Goal: Transaction & Acquisition: Register for event/course

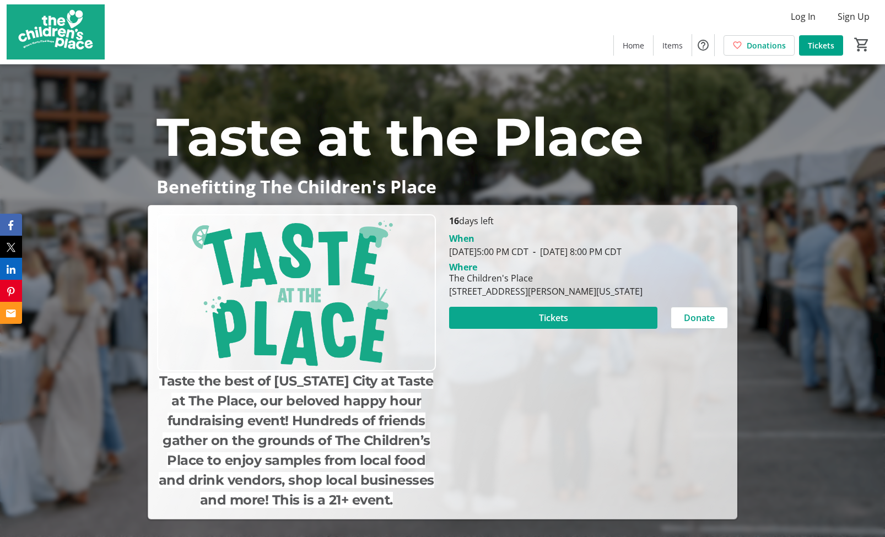
click at [564, 325] on span "Tickets" at bounding box center [553, 317] width 29 height 13
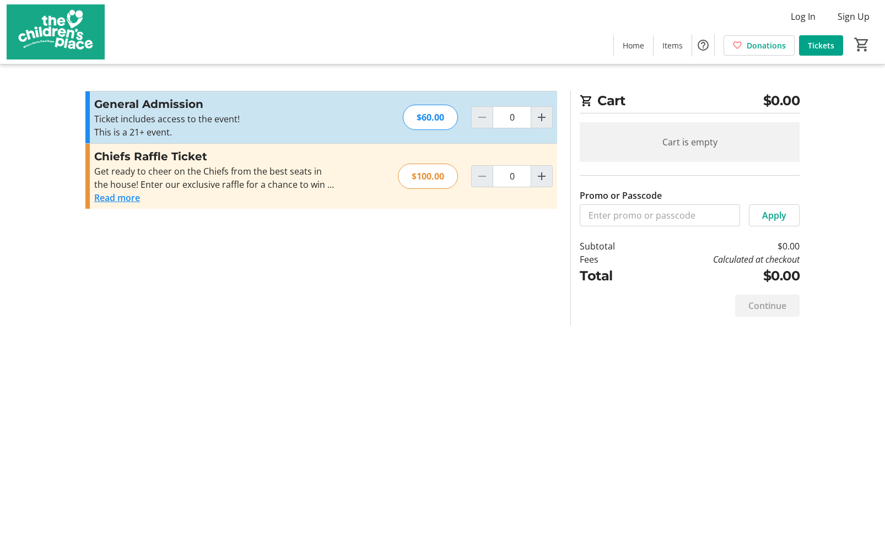
click at [127, 197] on button "Read more" at bounding box center [117, 197] width 46 height 13
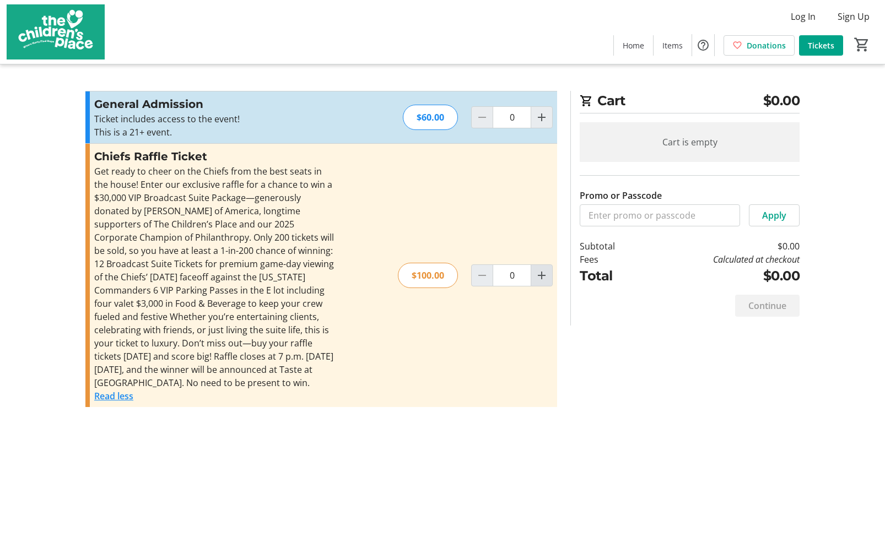
click at [548, 282] on span "Increment by one" at bounding box center [541, 275] width 21 height 21
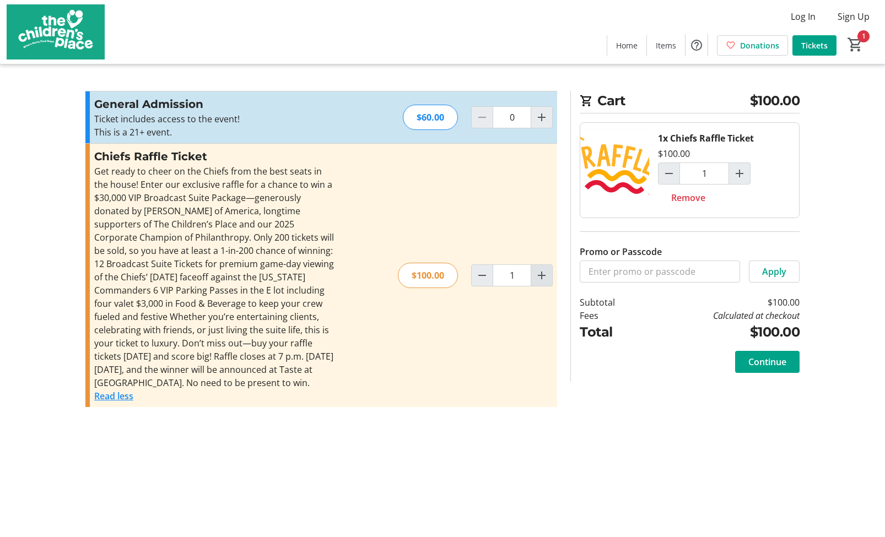
click at [542, 281] on mat-icon "Increment by one" at bounding box center [541, 275] width 13 height 13
type input "2"
click at [768, 365] on span "Continue" at bounding box center [768, 362] width 38 height 13
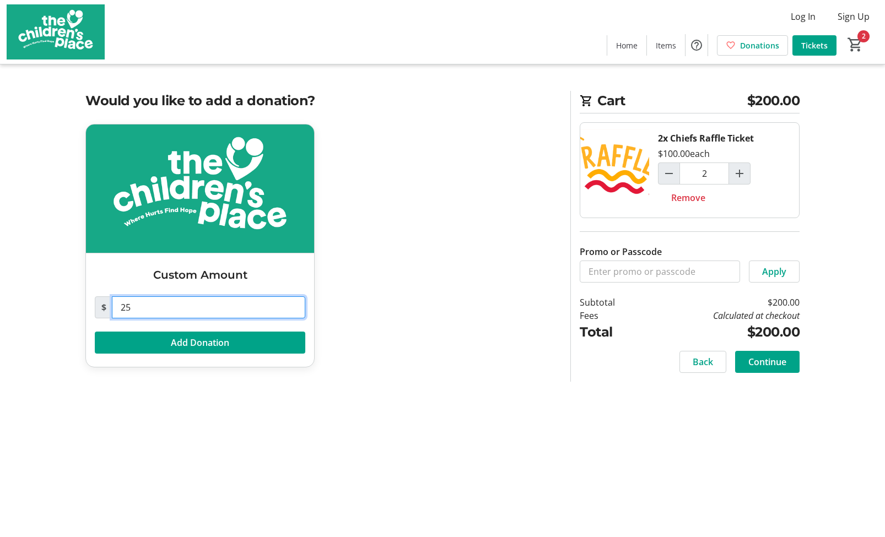
click at [199, 305] on input "25" at bounding box center [208, 308] width 193 height 22
type input "0"
click at [424, 354] on div "Custom Amount $ 0 Add Donation" at bounding box center [321, 252] width 485 height 257
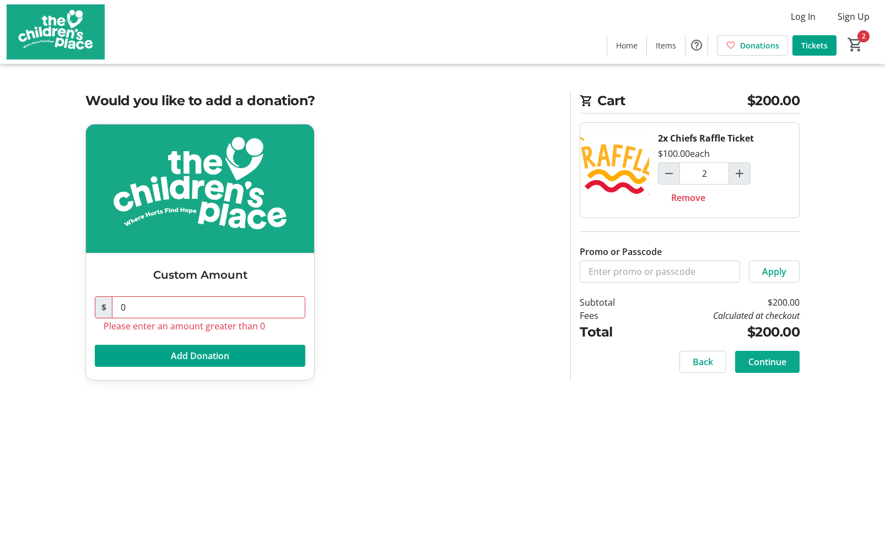
click at [772, 366] on span "Continue" at bounding box center [768, 362] width 38 height 13
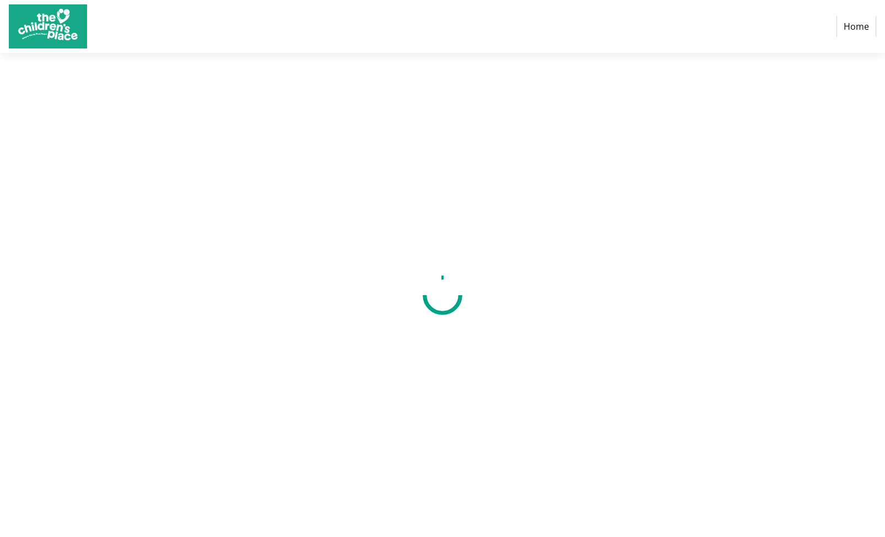
select select "US"
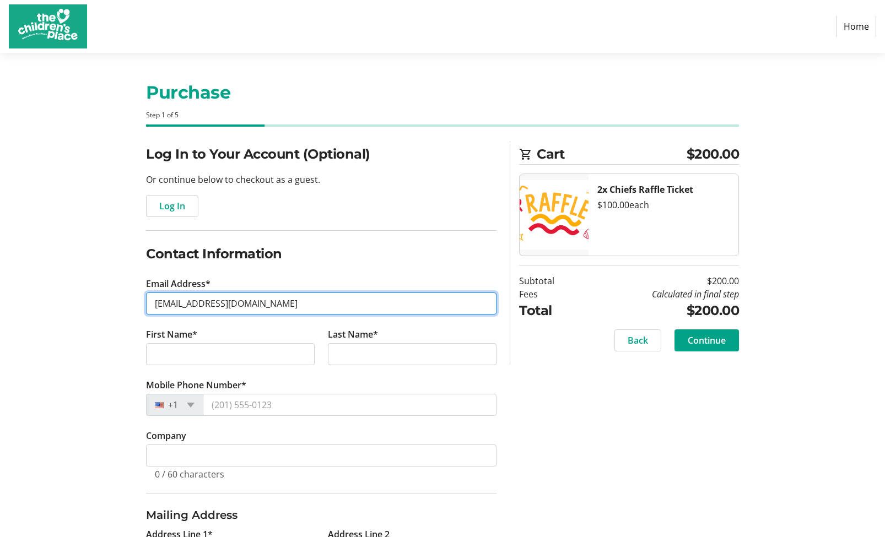
type input "[EMAIL_ADDRESS][DOMAIN_NAME]"
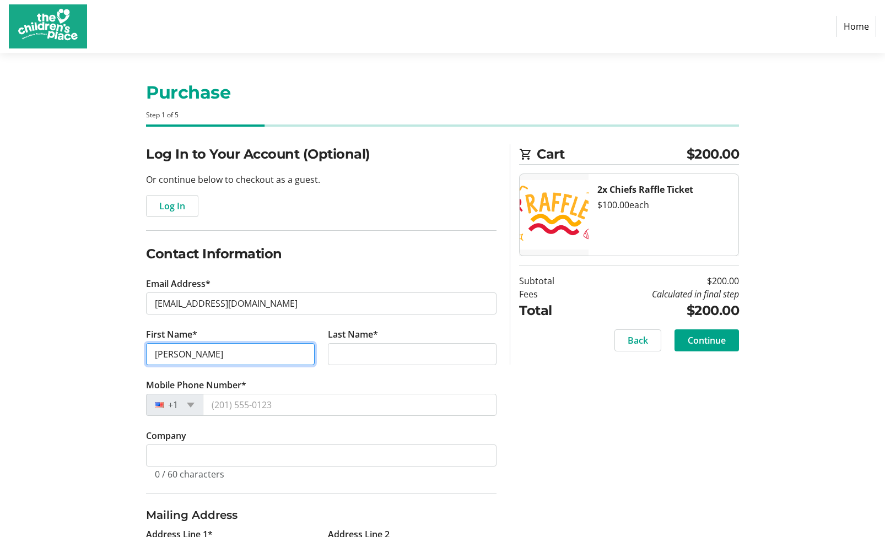
type input "[PERSON_NAME]"
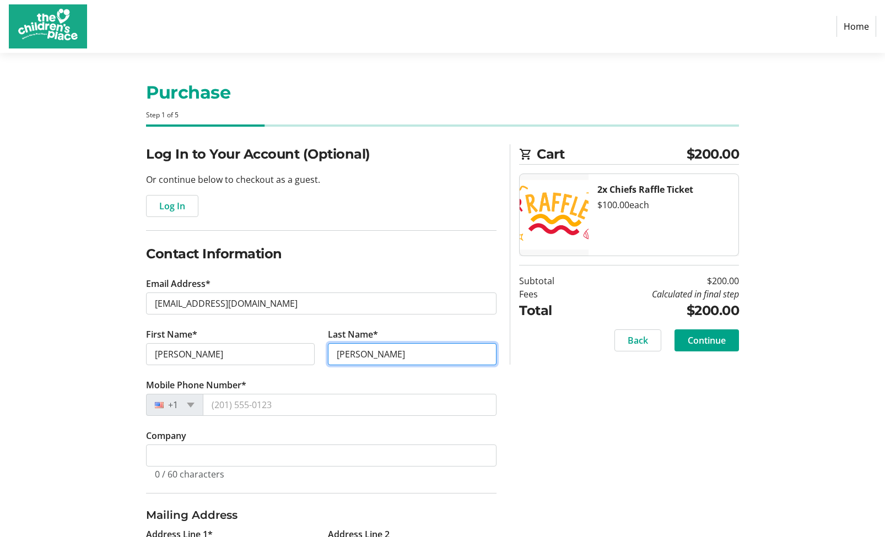
type input "[PERSON_NAME]"
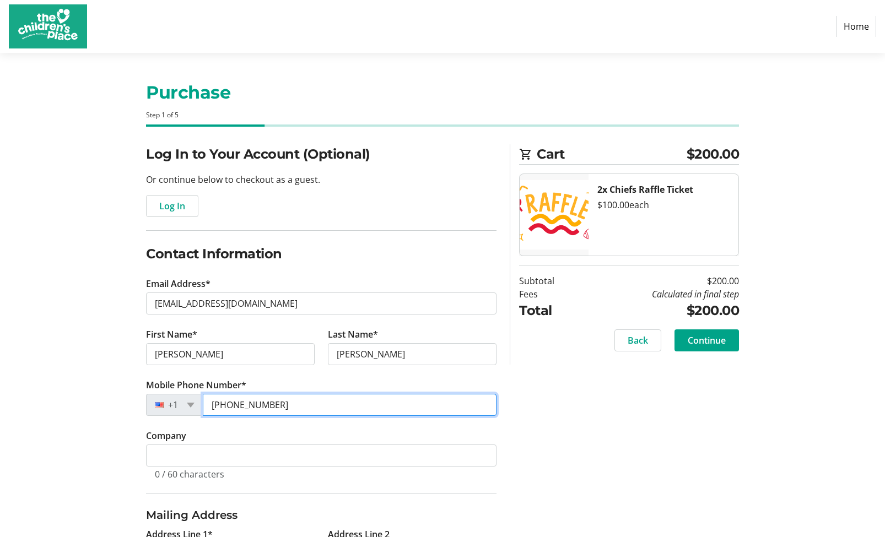
type input "[PHONE_NUMBER]"
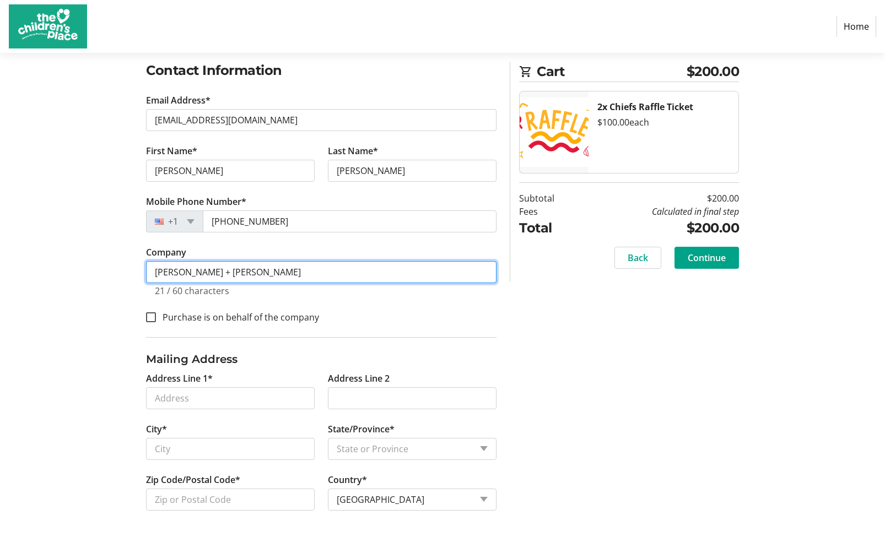
scroll to position [184, 0]
type input "[PERSON_NAME] + [PERSON_NAME]"
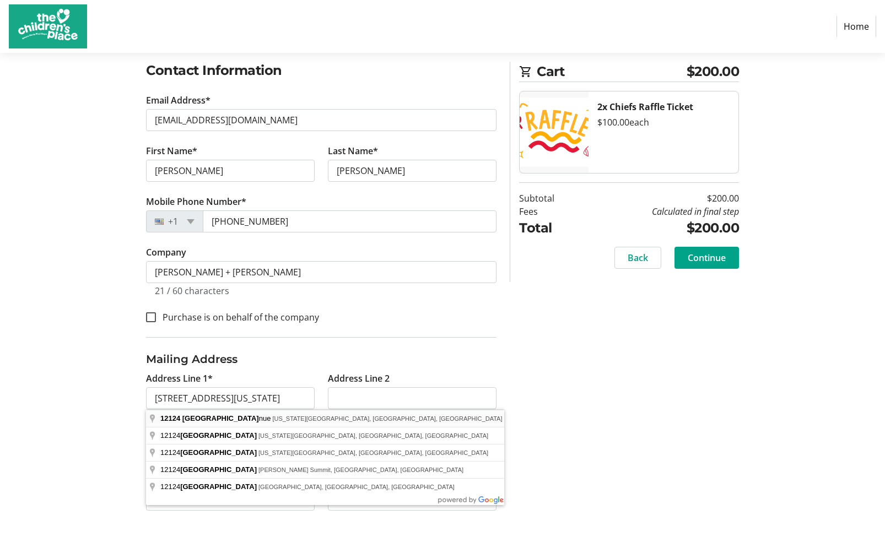
type input "[STREET_ADDRESS]"
type input "[US_STATE][GEOGRAPHIC_DATA]"
select select "MO"
type input "64145"
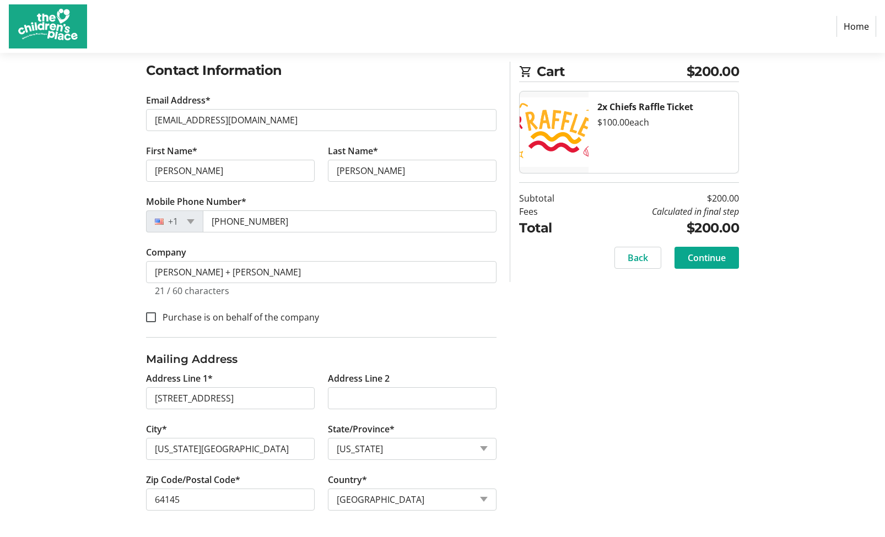
click at [701, 262] on span "Continue" at bounding box center [707, 257] width 38 height 13
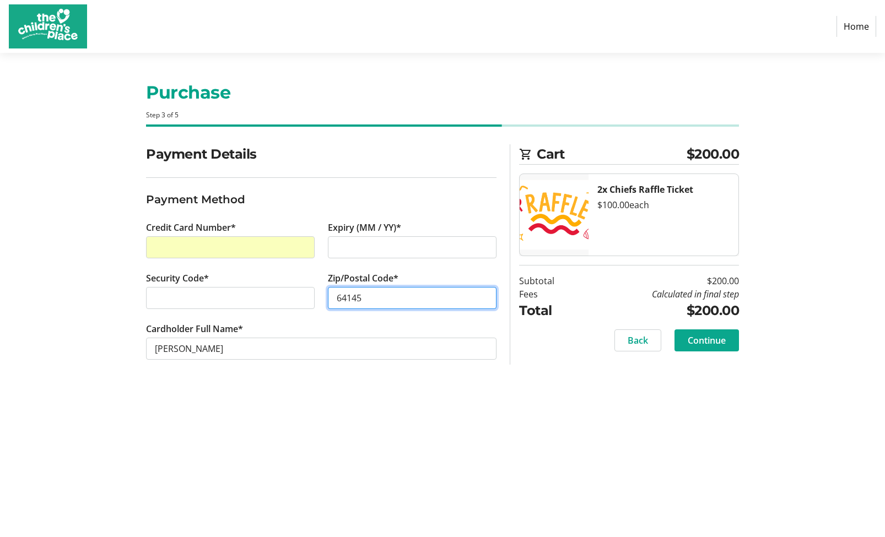
type input "64145"
click at [699, 342] on span "Continue" at bounding box center [707, 340] width 38 height 13
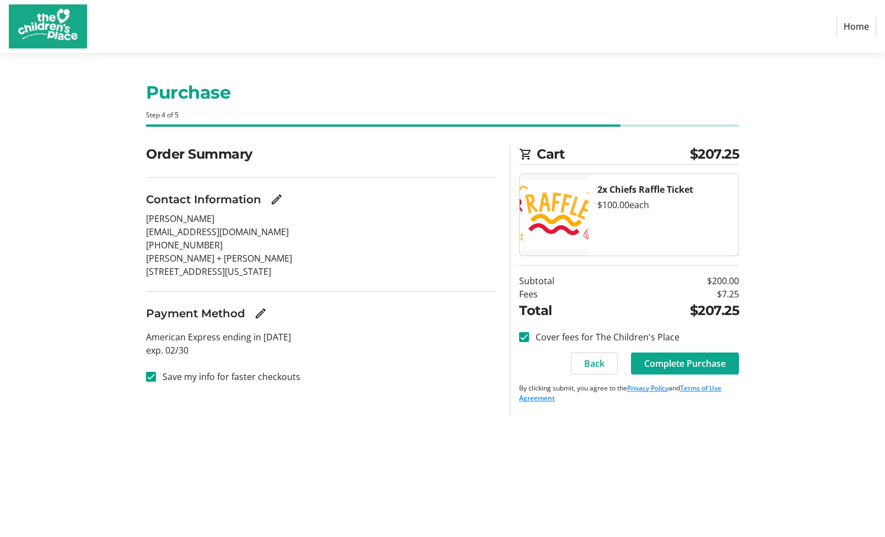
click at [689, 363] on span "Complete Purchase" at bounding box center [685, 363] width 82 height 13
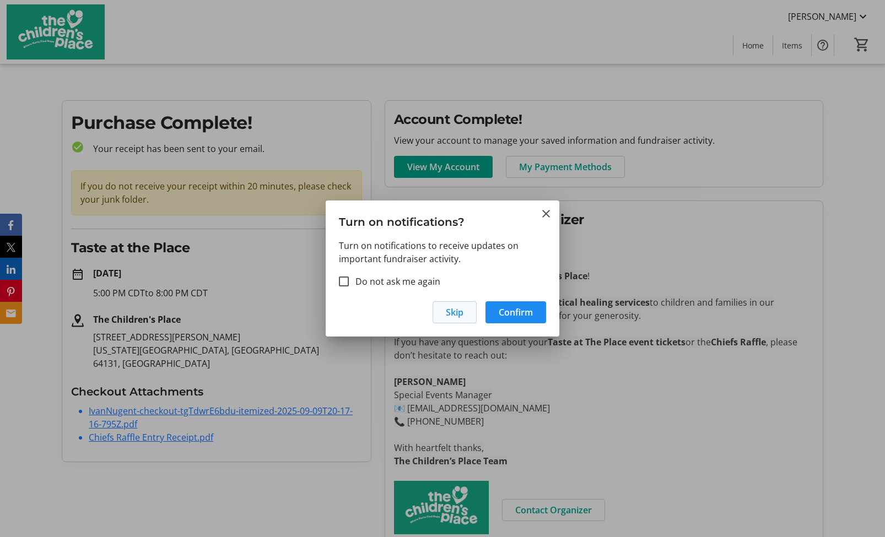
click at [461, 314] on span "Skip" at bounding box center [455, 312] width 18 height 13
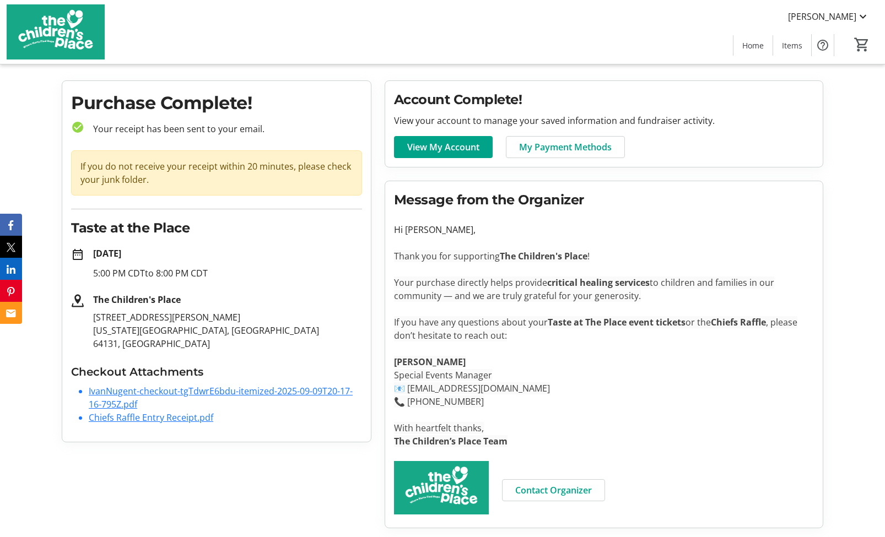
scroll to position [20, 0]
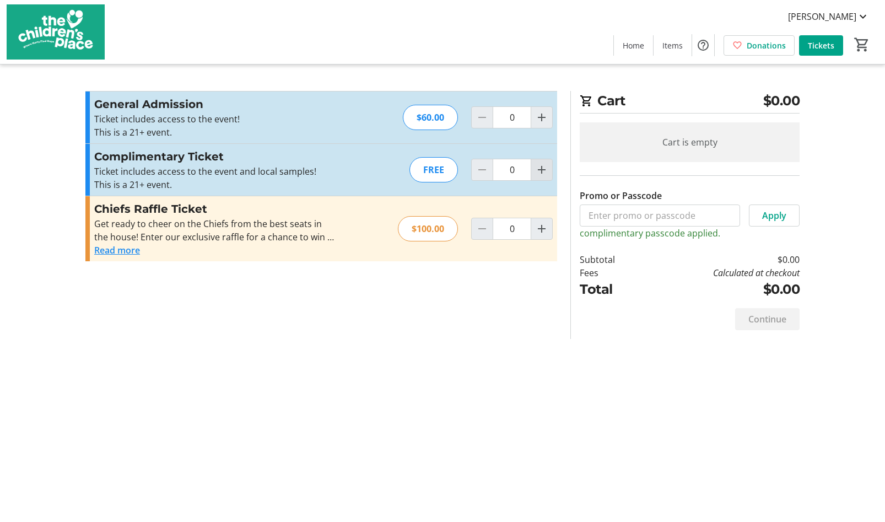
click at [544, 168] on mat-icon "Increment by one" at bounding box center [541, 169] width 13 height 13
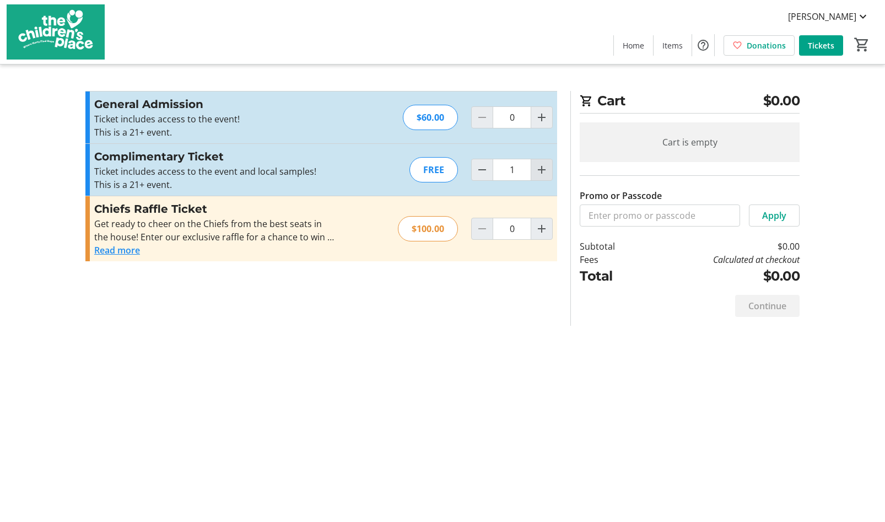
click at [544, 168] on mat-icon "Increment by one" at bounding box center [541, 169] width 13 height 13
type input "2"
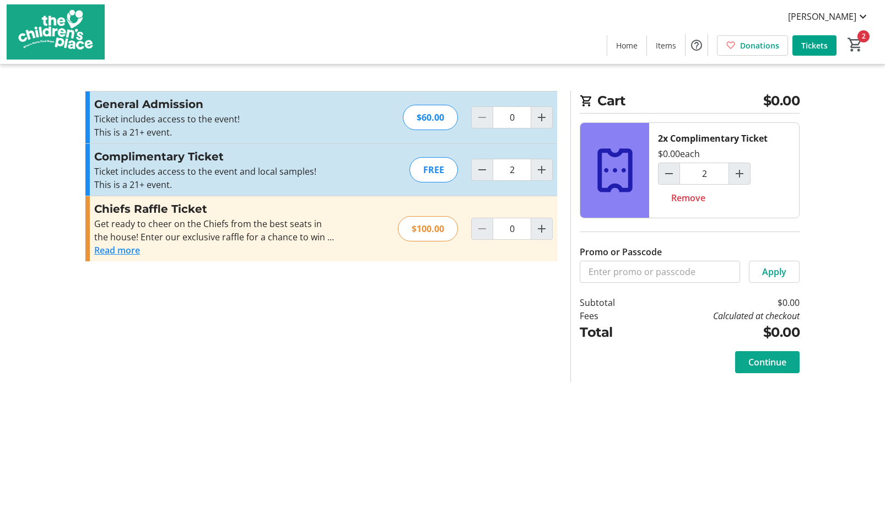
click at [761, 361] on span "Continue" at bounding box center [768, 362] width 38 height 13
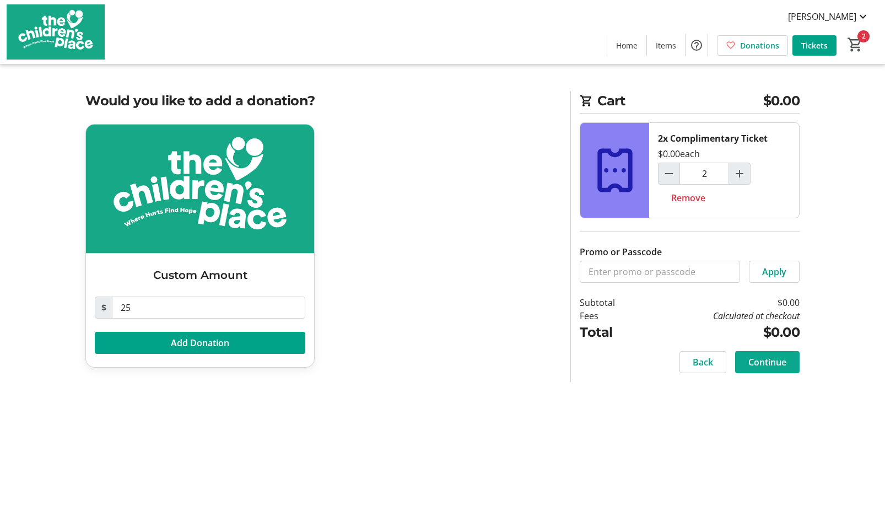
click at [761, 361] on span "Continue" at bounding box center [768, 362] width 38 height 13
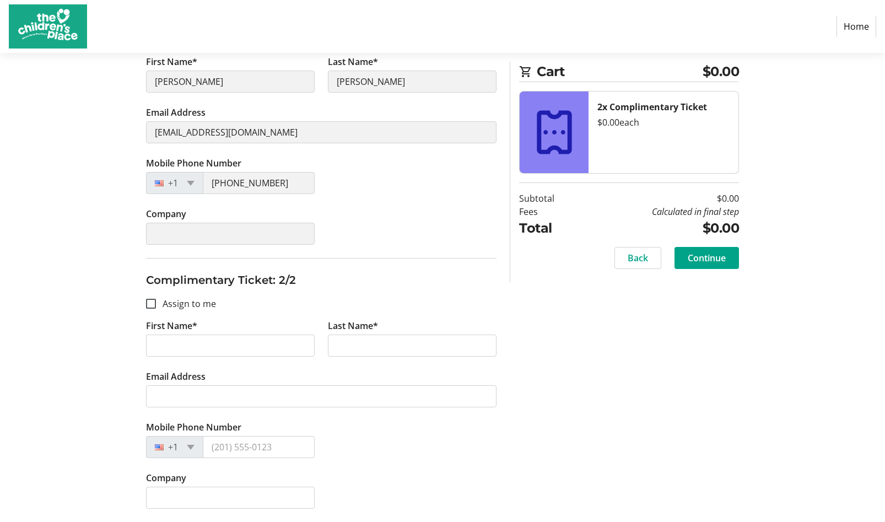
scroll to position [250, 0]
click at [152, 306] on input "Assign to me" at bounding box center [151, 304] width 10 height 10
checkbox input "true"
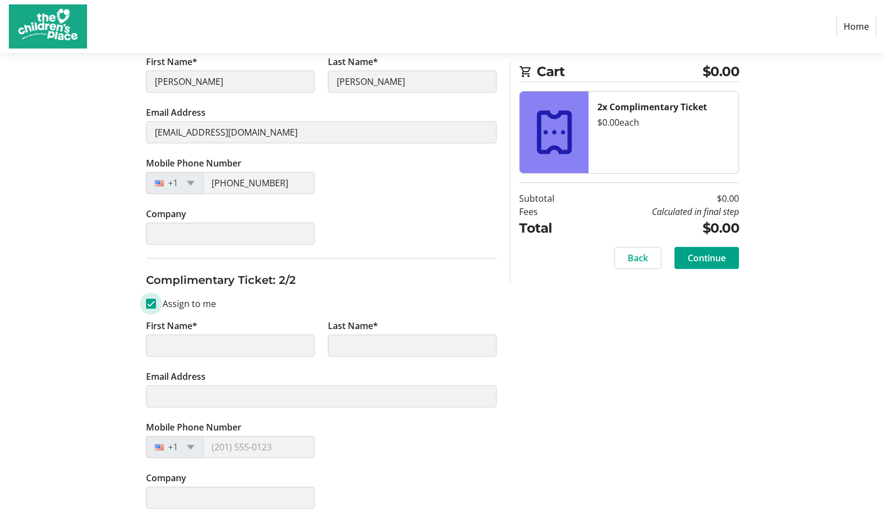
type input "[PERSON_NAME]"
type input "[EMAIL_ADDRESS][DOMAIN_NAME]"
type input "[PHONE_NUMBER]"
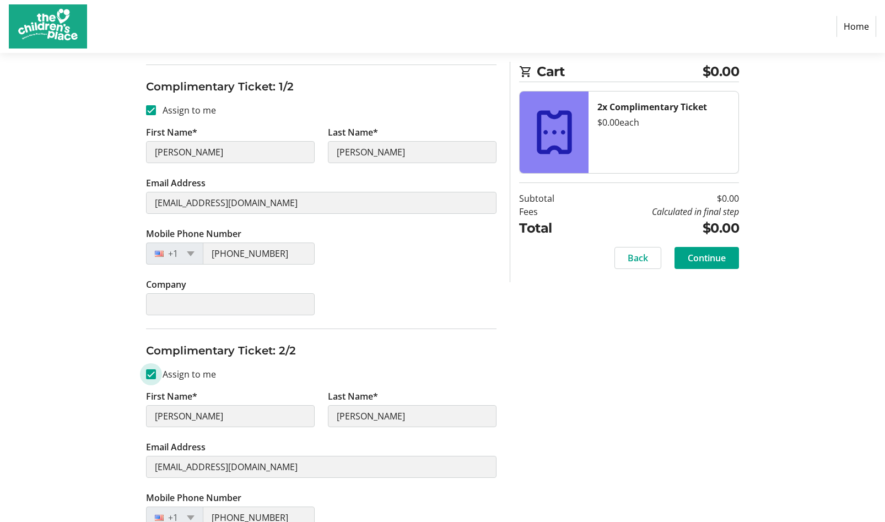
scroll to position [183, 0]
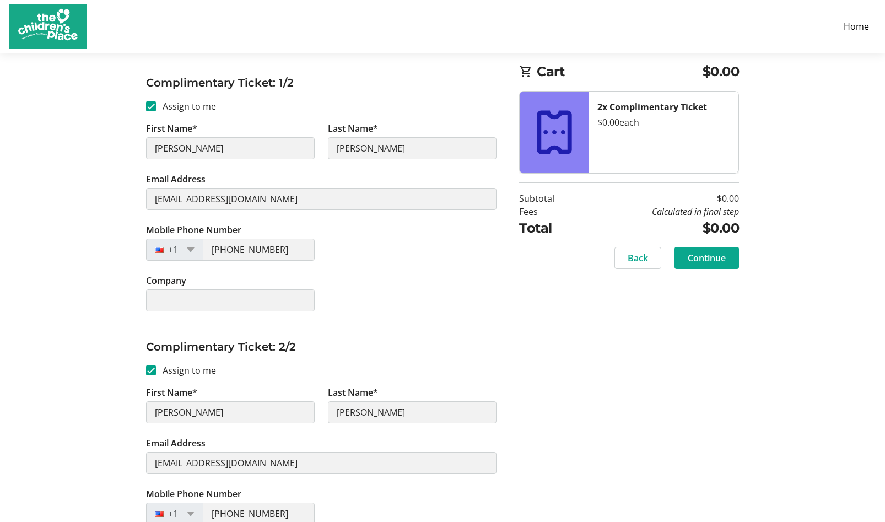
click at [699, 263] on span "Continue" at bounding box center [707, 257] width 38 height 13
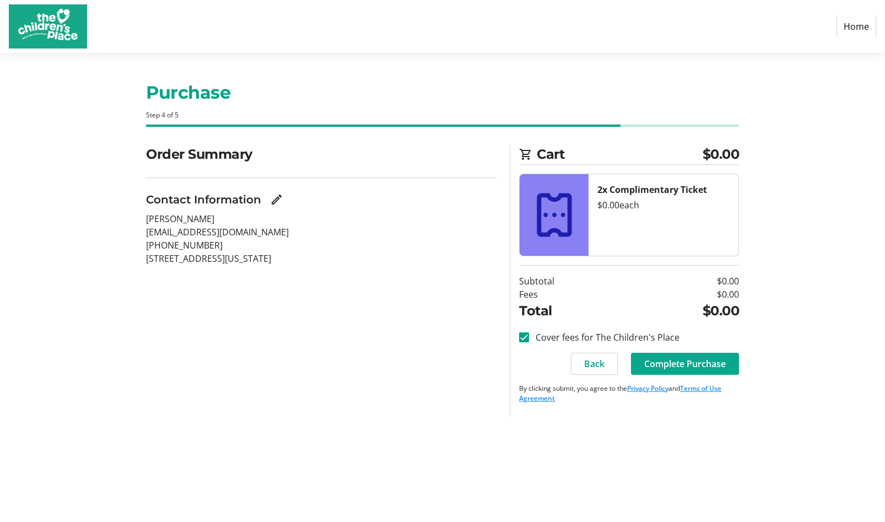
click at [677, 363] on span "Complete Purchase" at bounding box center [685, 363] width 82 height 13
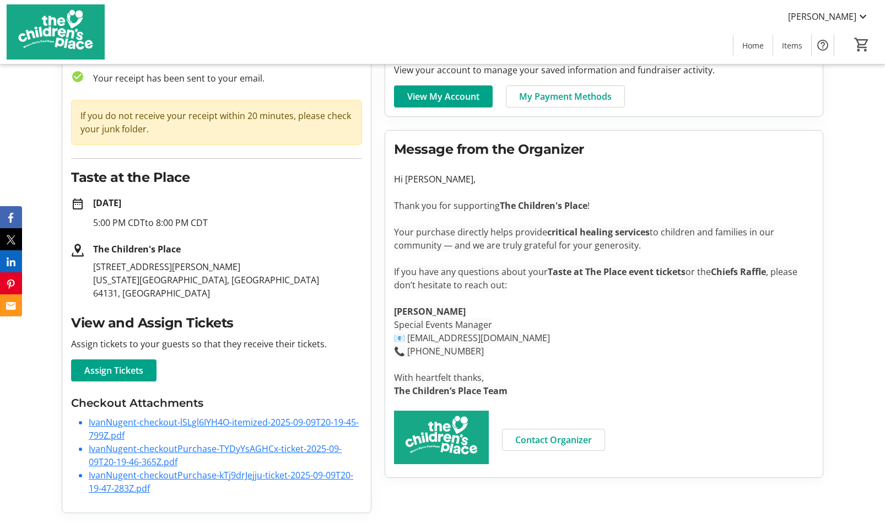
scroll to position [71, 0]
